Goal: Task Accomplishment & Management: Use online tool/utility

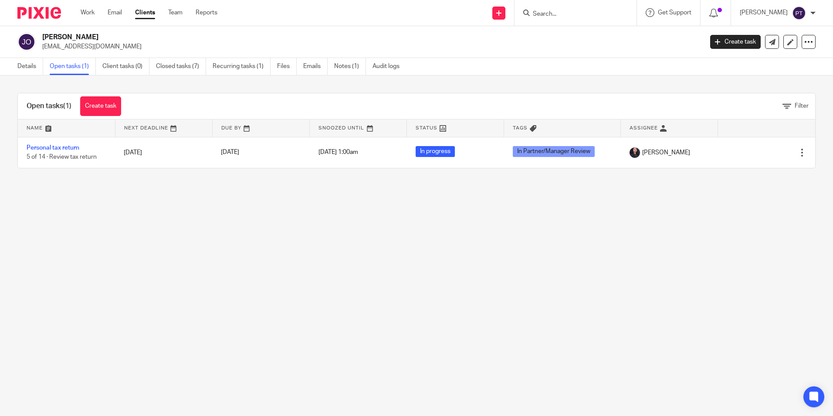
click at [42, 3] on div at bounding box center [36, 13] width 72 height 26
click at [46, 8] on img at bounding box center [39, 13] width 44 height 12
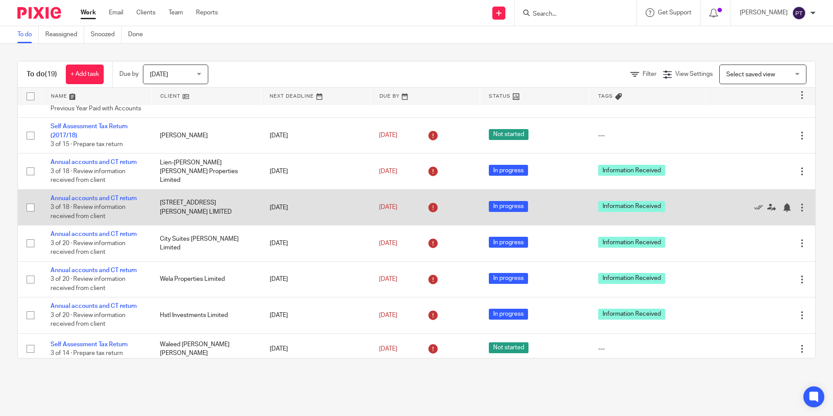
scroll to position [87, 0]
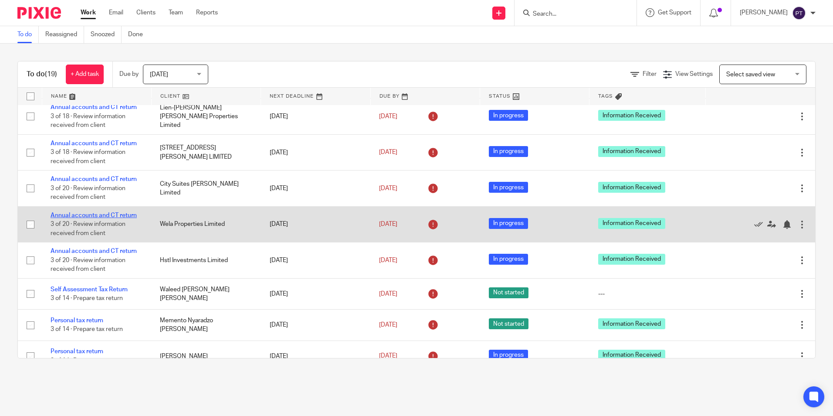
click at [95, 218] on link "Annual accounts and CT return" at bounding box center [94, 215] width 86 height 6
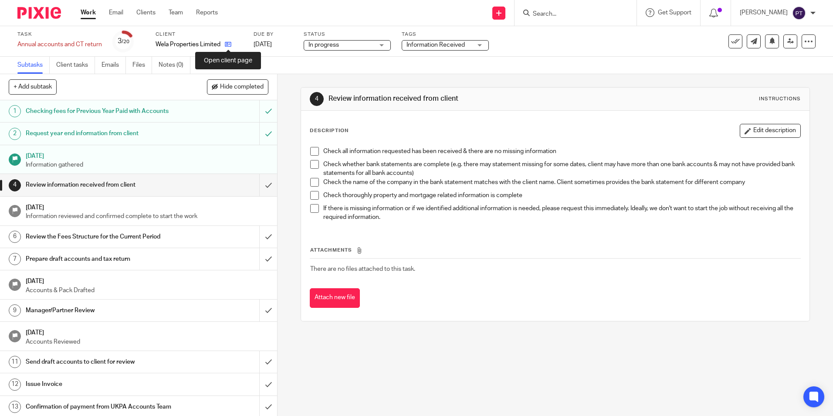
click at [228, 45] on icon at bounding box center [228, 44] width 7 height 7
